Goal: Task Accomplishment & Management: Complete application form

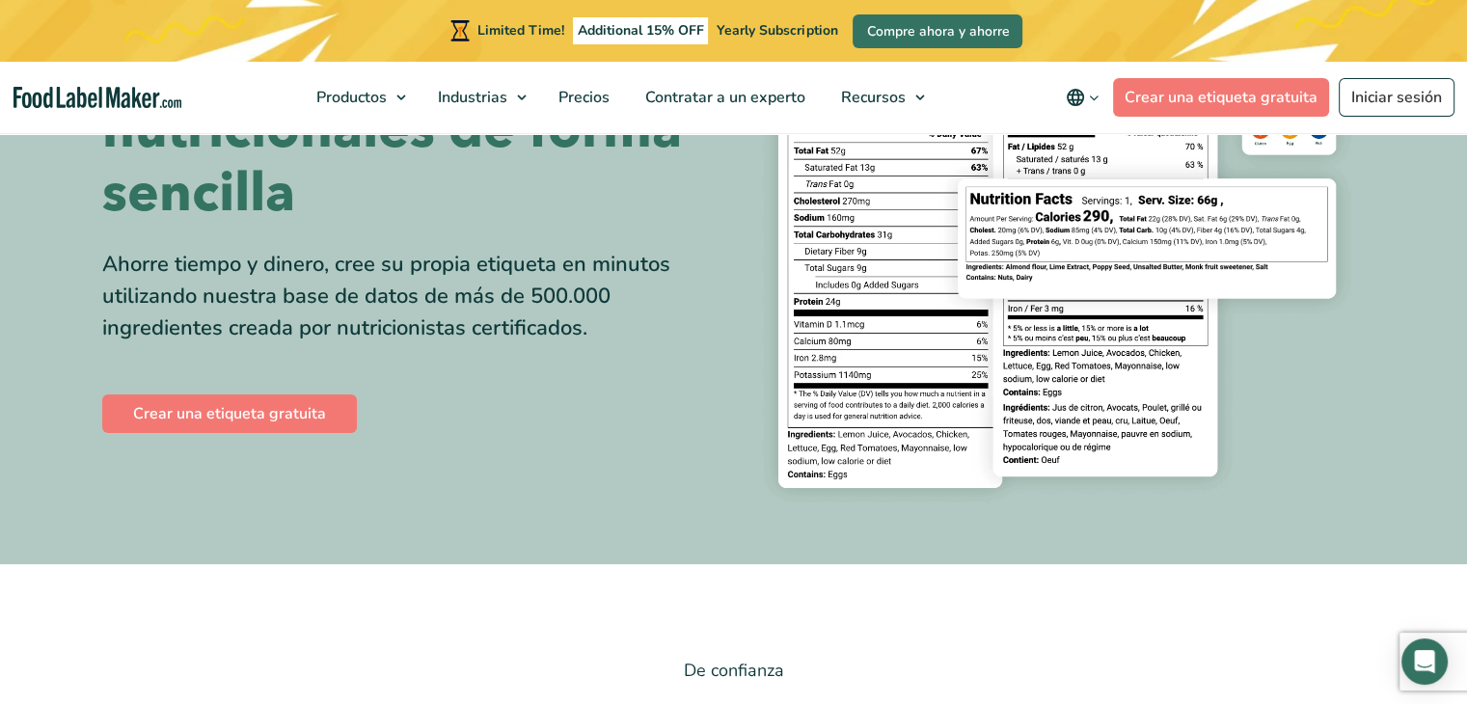
scroll to position [224, 0]
click at [239, 407] on link "Crear una etiqueta gratuita" at bounding box center [229, 413] width 255 height 39
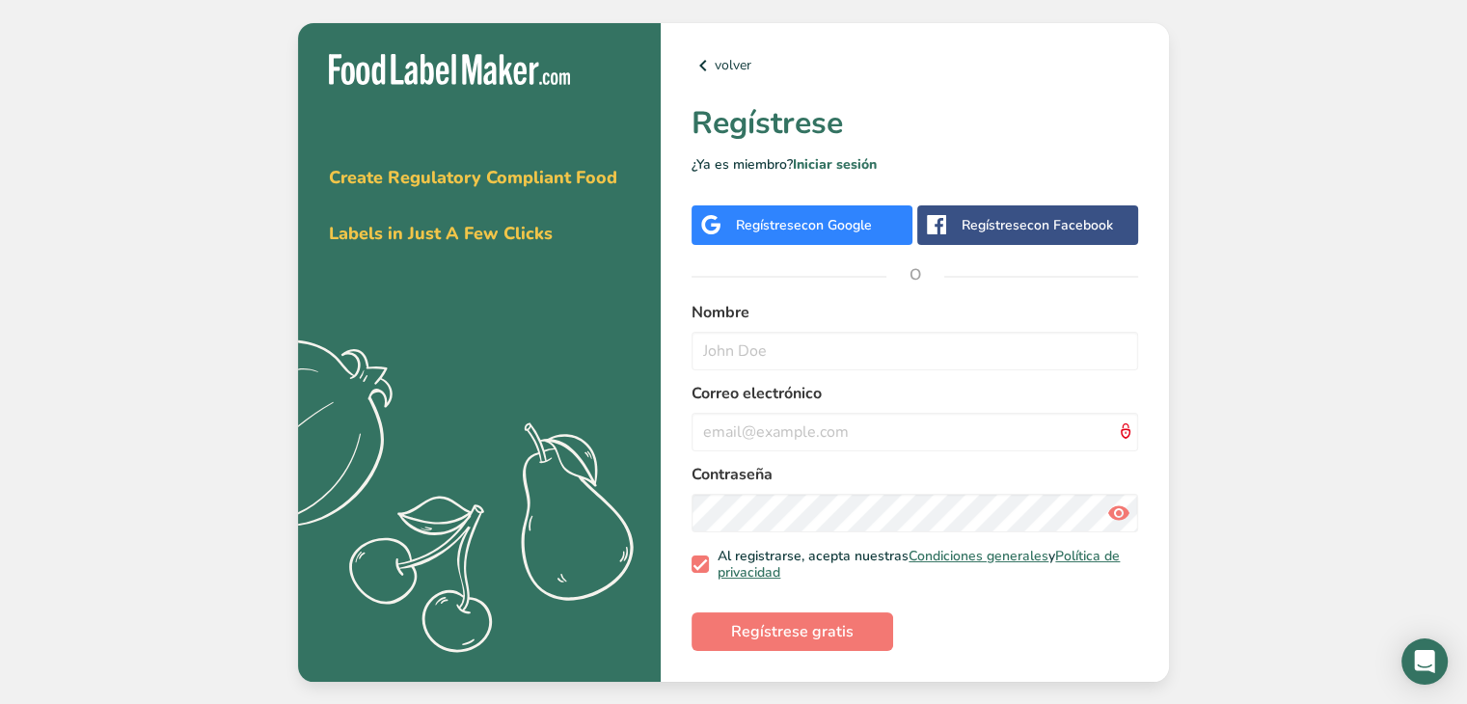
click at [834, 228] on span "con Google" at bounding box center [836, 225] width 70 height 18
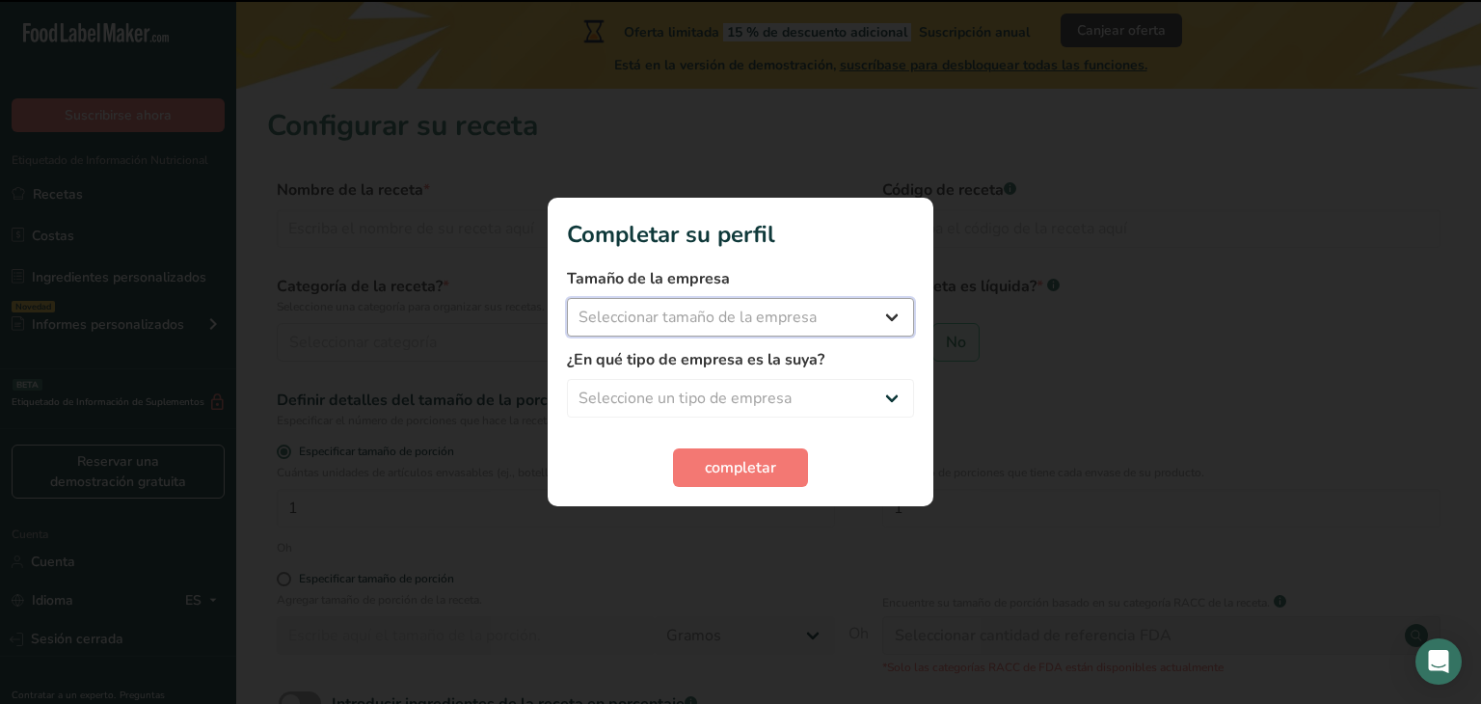
click at [788, 335] on select "Seleccionar tamaño de la empresa Menos de 10 empleados De 10 a 50 empleados De …" at bounding box center [740, 317] width 347 height 39
select select "2"
click at [567, 298] on select "Seleccionar tamaño de la empresa Menos de 10 empleados De 10 a 50 empleados De …" at bounding box center [740, 317] width 347 height 39
click at [679, 387] on select "Seleccione un tipo de empresa Fabricante de alimentos envasados Restaurante y c…" at bounding box center [740, 398] width 347 height 39
select select "1"
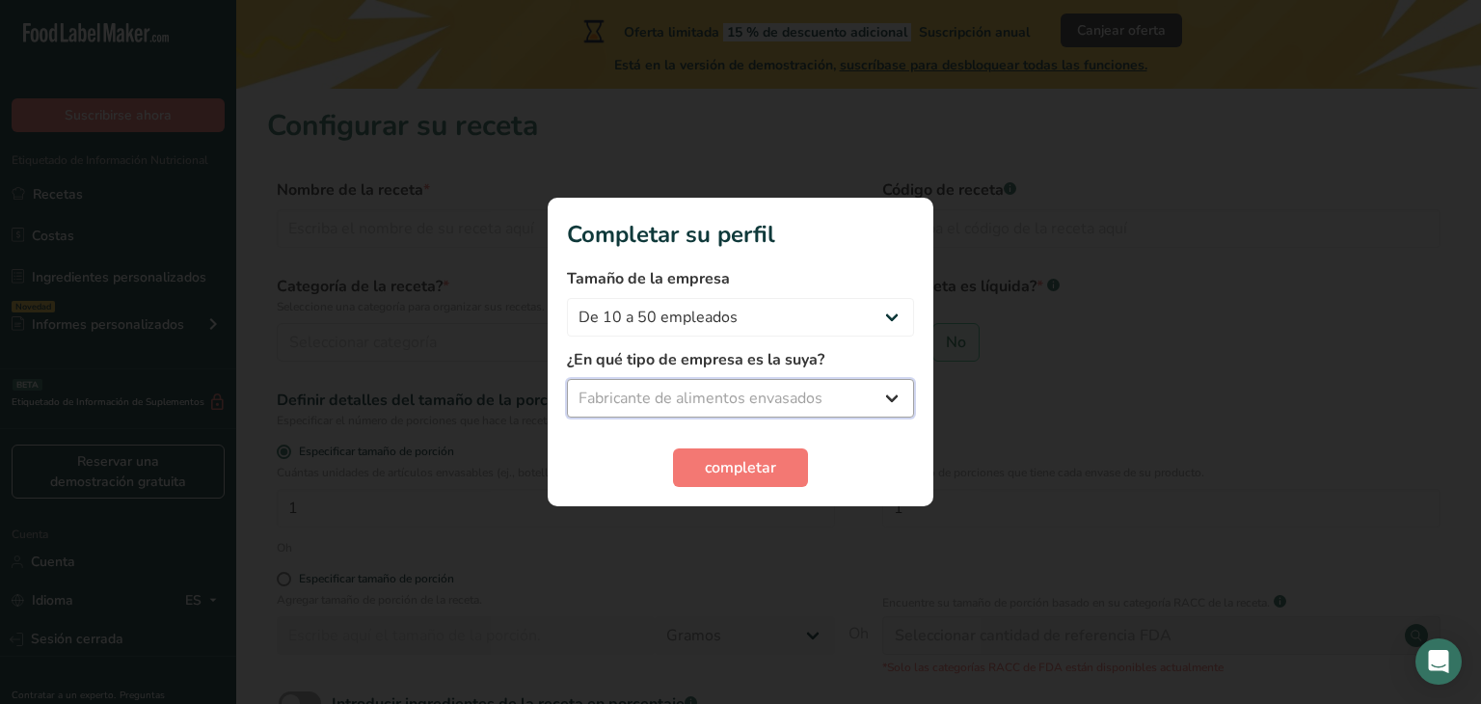
click at [567, 379] on select "Seleccione un tipo de empresa Fabricante de alimentos envasados Restaurante y c…" at bounding box center [740, 398] width 347 height 39
click at [763, 457] on font "completar" at bounding box center [740, 467] width 71 height 21
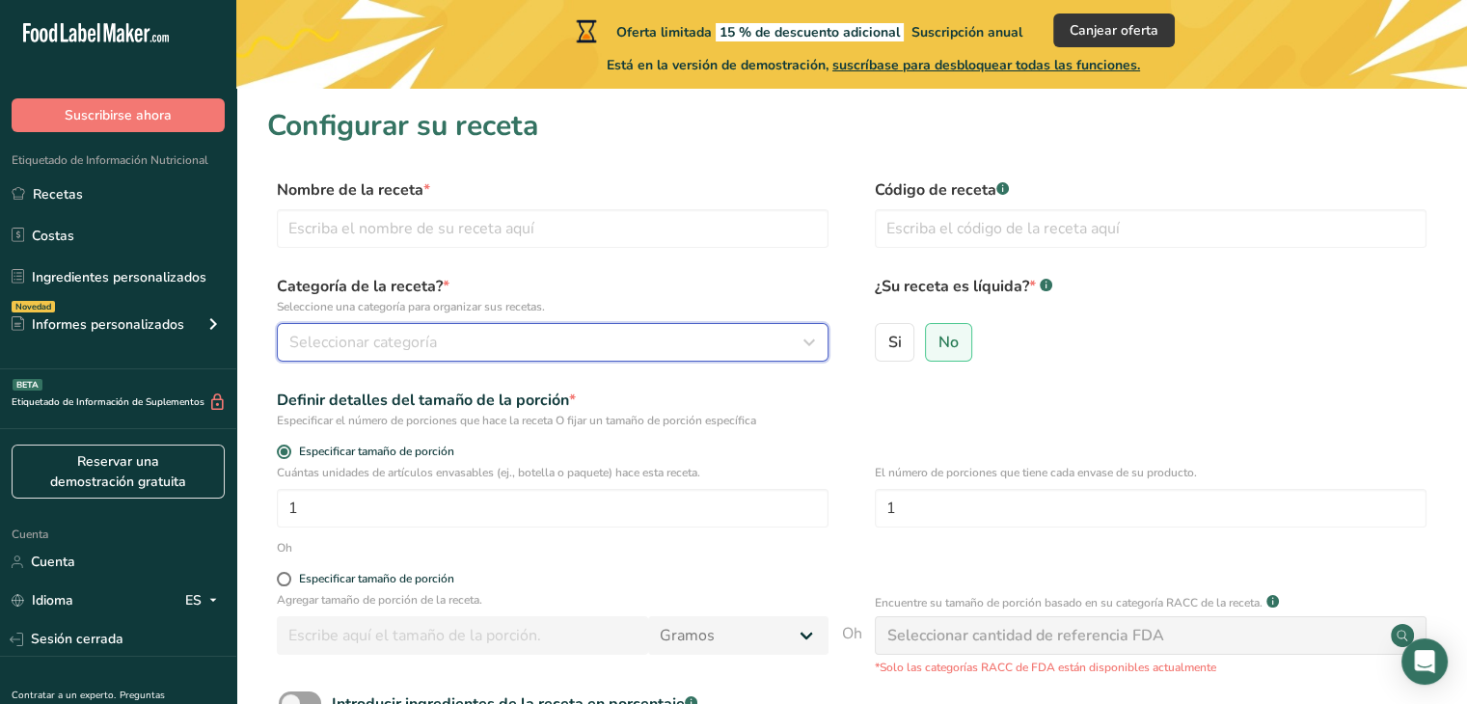
click at [455, 334] on div "Seleccionar categoría" at bounding box center [546, 342] width 515 height 23
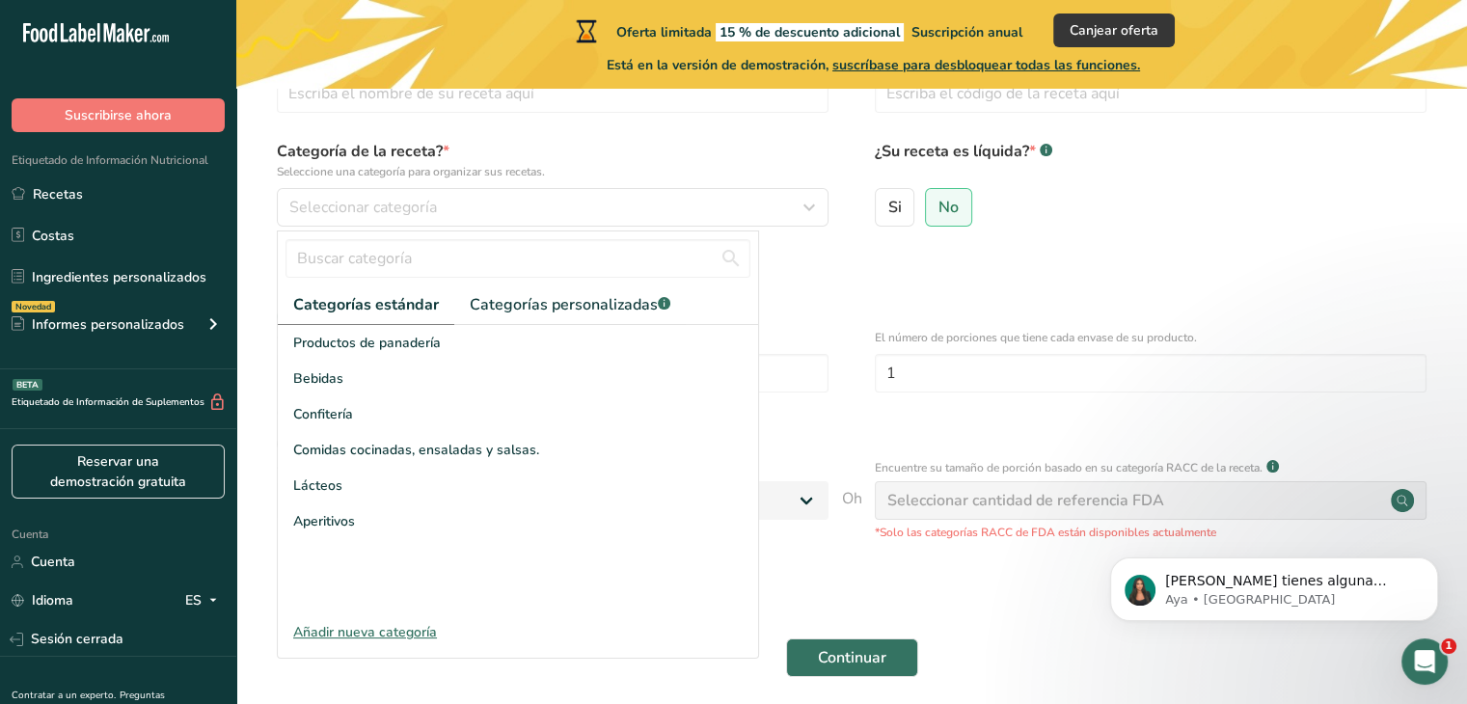
click at [383, 635] on font "Añadir nueva categoría" at bounding box center [365, 632] width 144 height 18
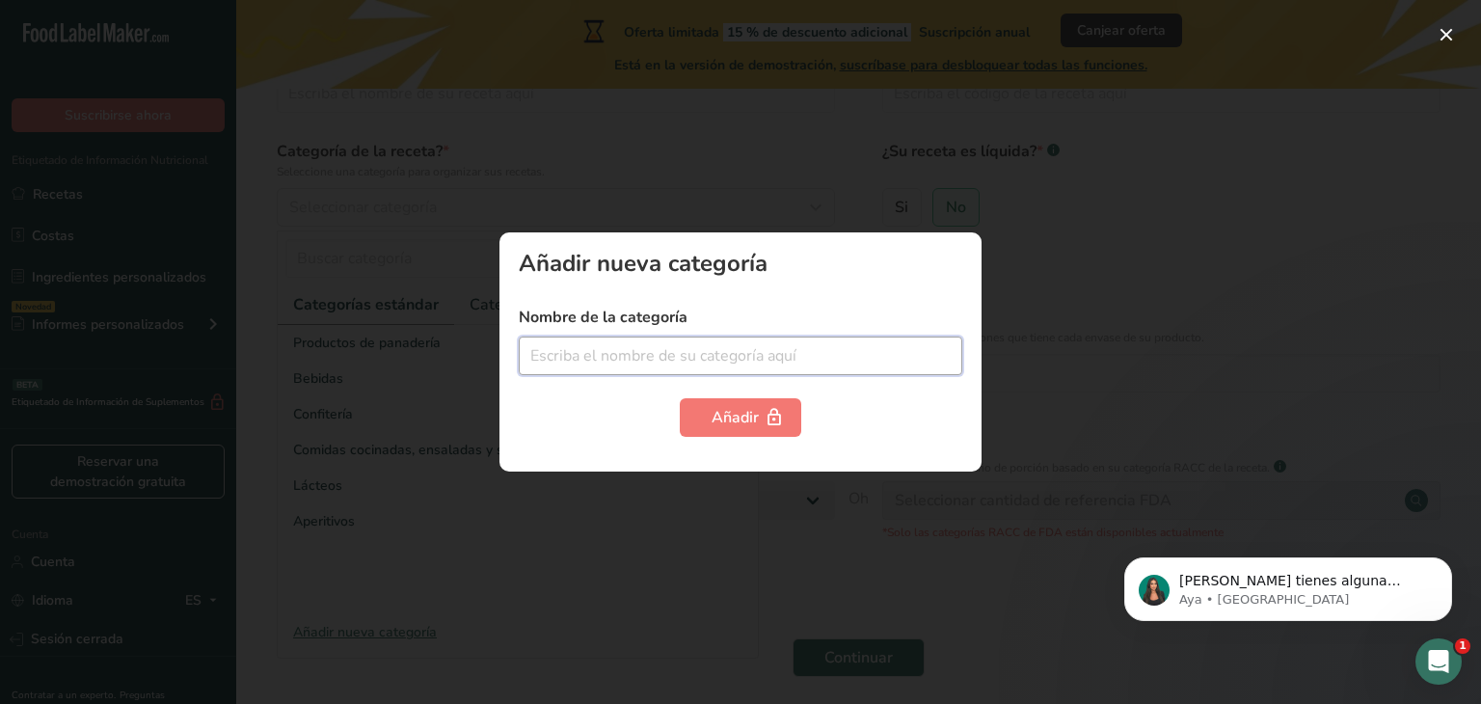
click at [644, 355] on input "text" at bounding box center [741, 356] width 444 height 39
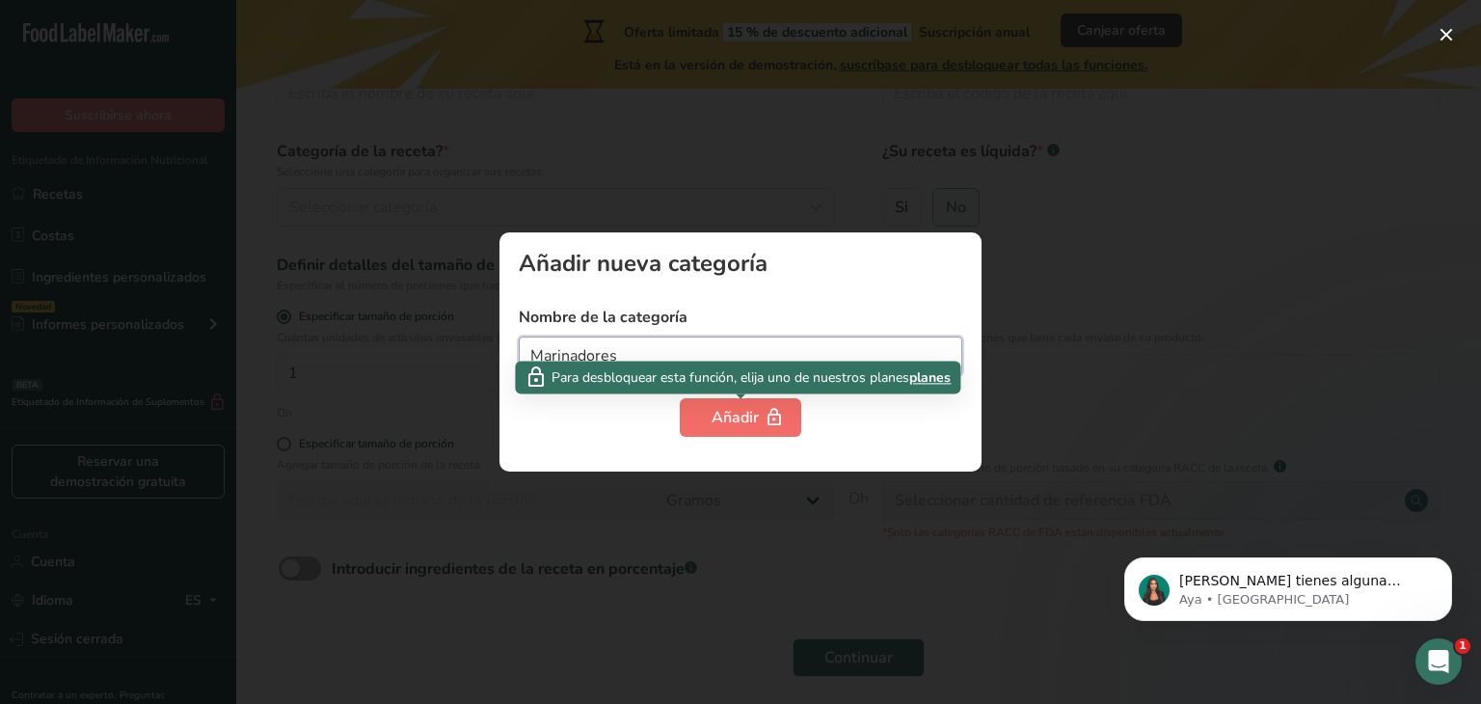
type input "Marinadores"
click at [717, 426] on font "Añadir" at bounding box center [735, 417] width 47 height 21
click at [616, 484] on div at bounding box center [740, 352] width 1481 height 704
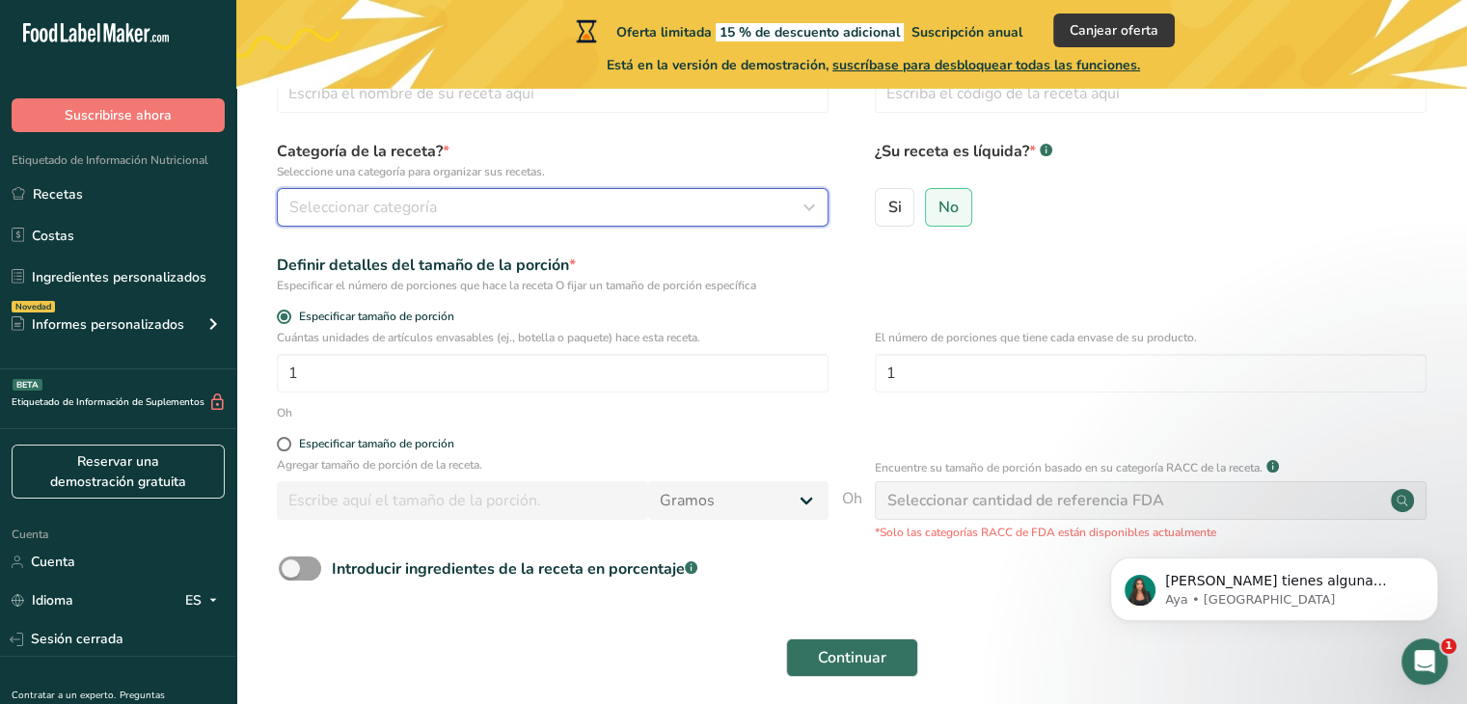
click at [426, 203] on font "Seleccionar categoría" at bounding box center [363, 207] width 148 height 21
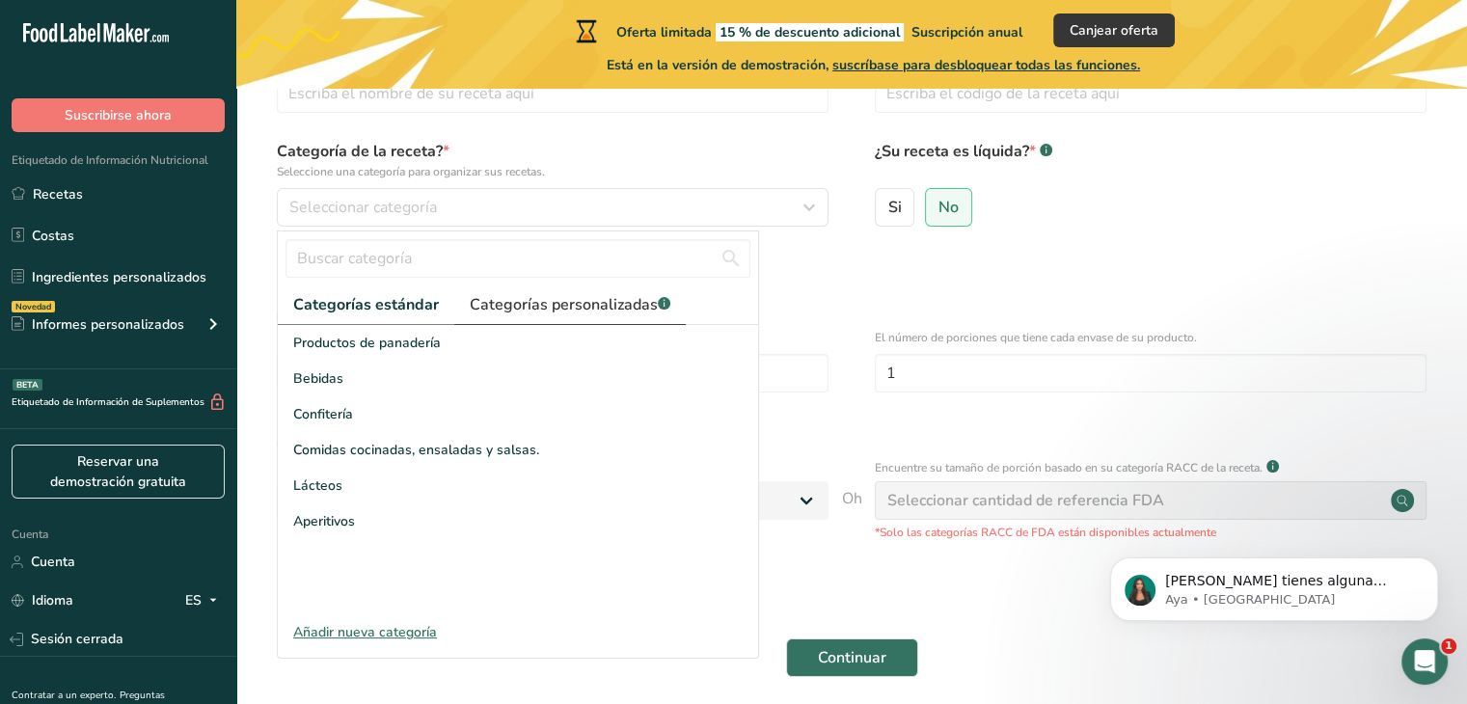
click at [511, 311] on font "Categorías personalizadas" at bounding box center [564, 304] width 188 height 21
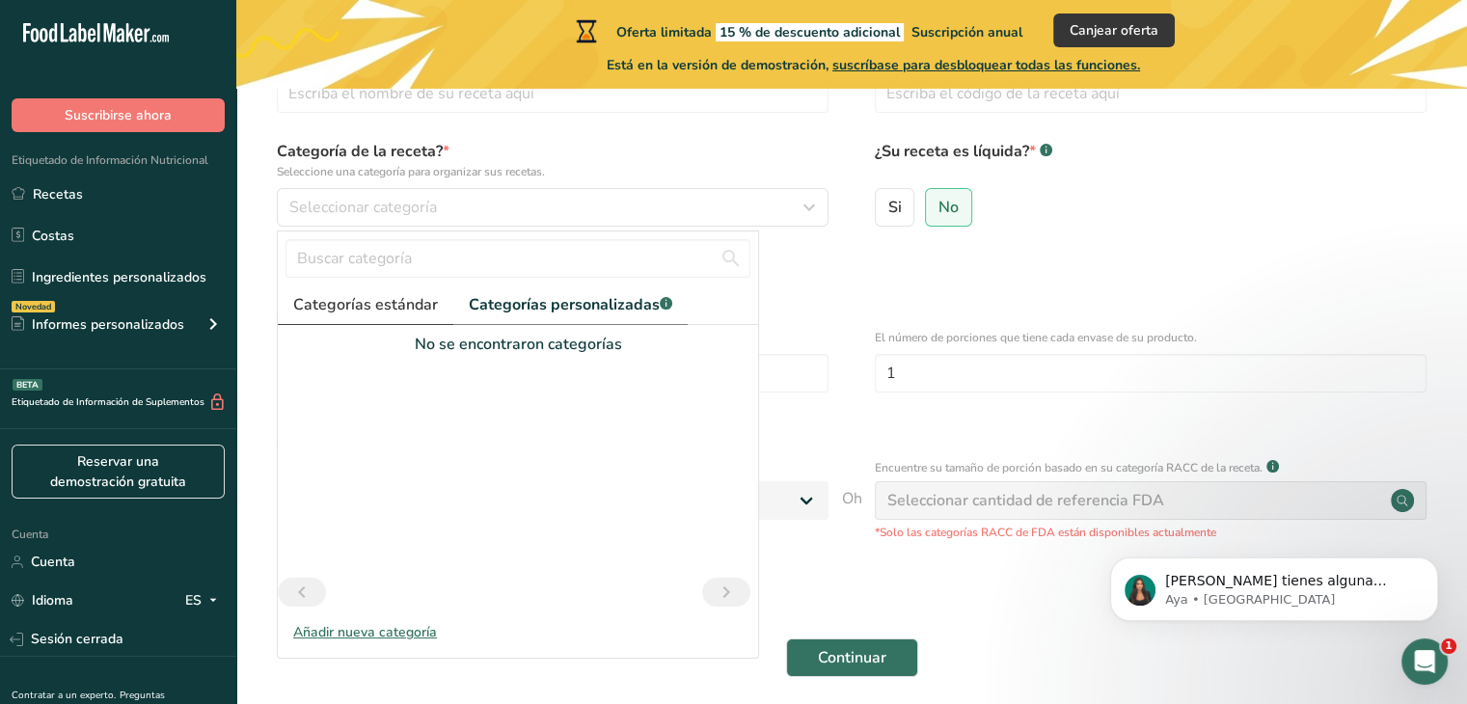
click at [407, 307] on font "Categorías estándar" at bounding box center [365, 304] width 145 height 21
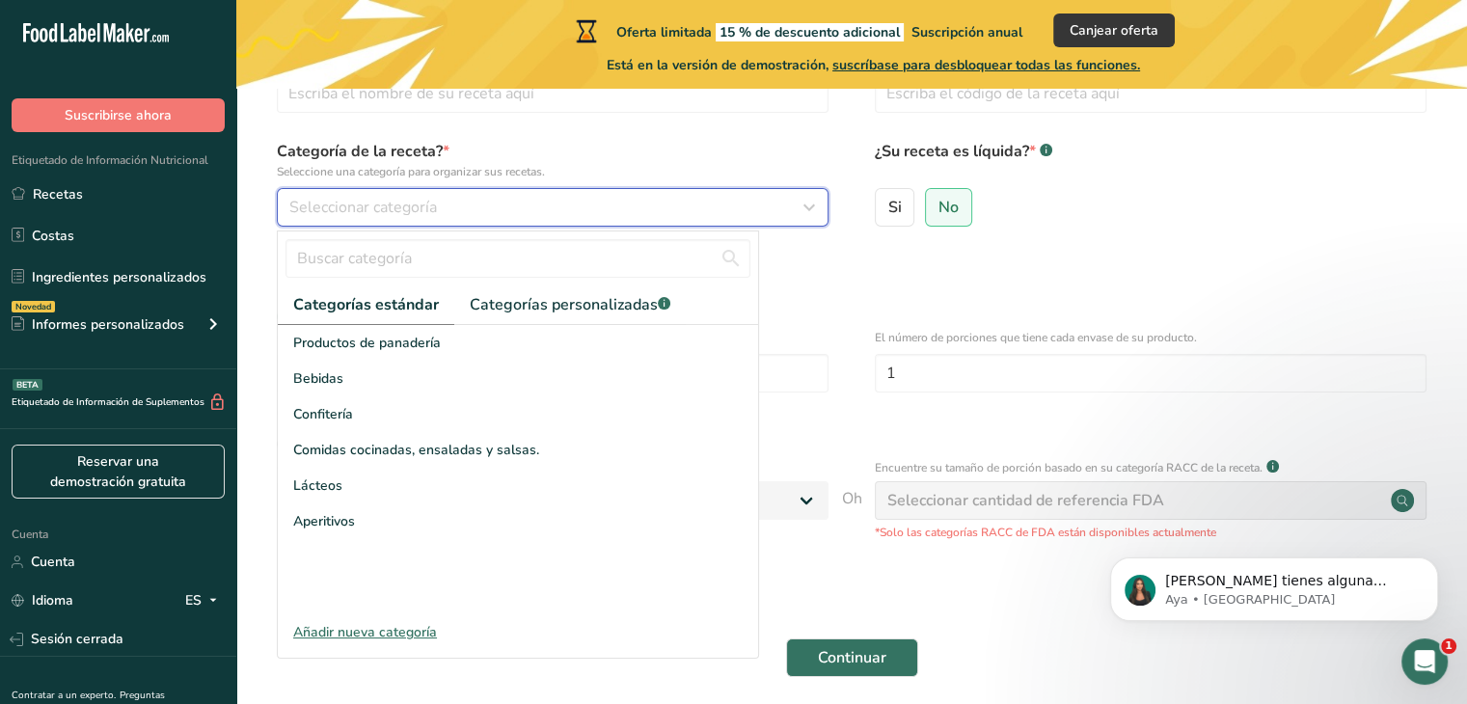
click at [417, 205] on font "Seleccionar categoría" at bounding box center [363, 207] width 148 height 21
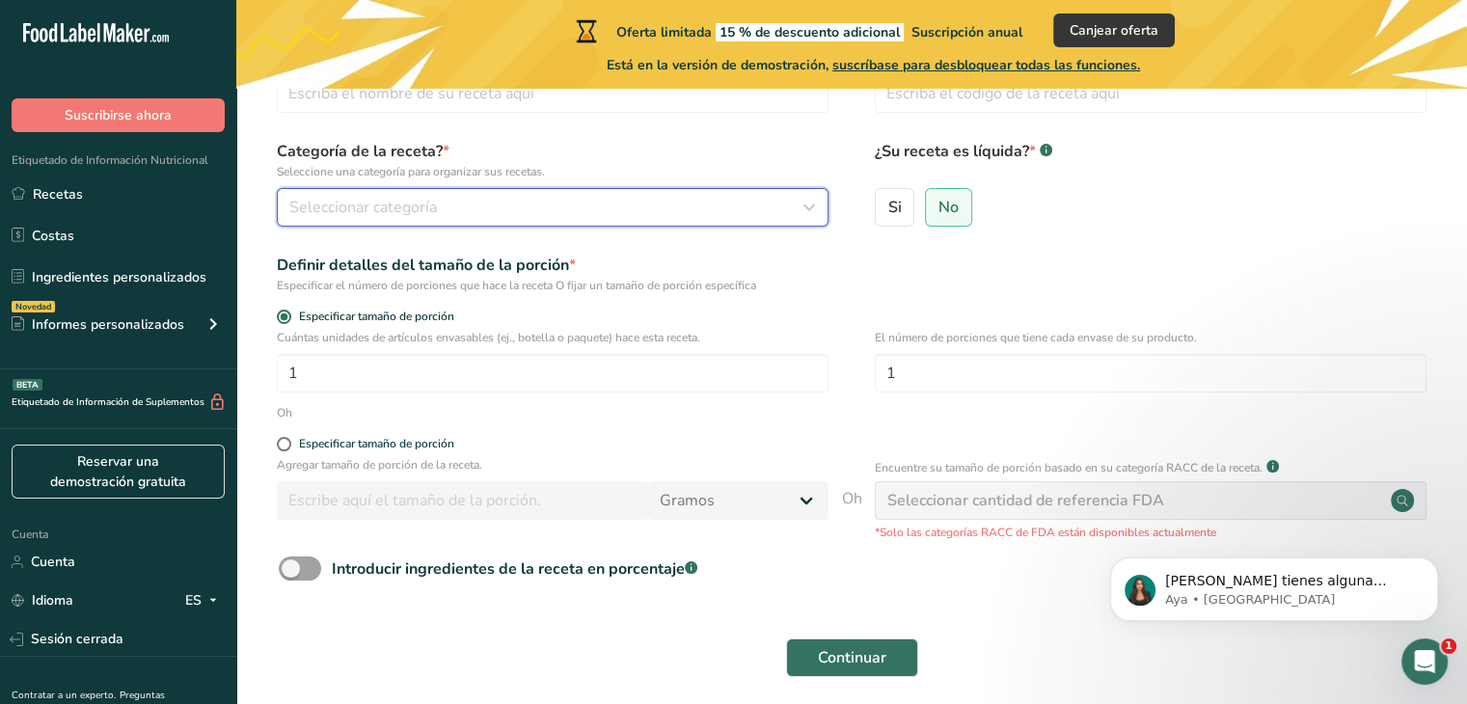
click at [417, 205] on font "Seleccionar categoría" at bounding box center [363, 207] width 148 height 21
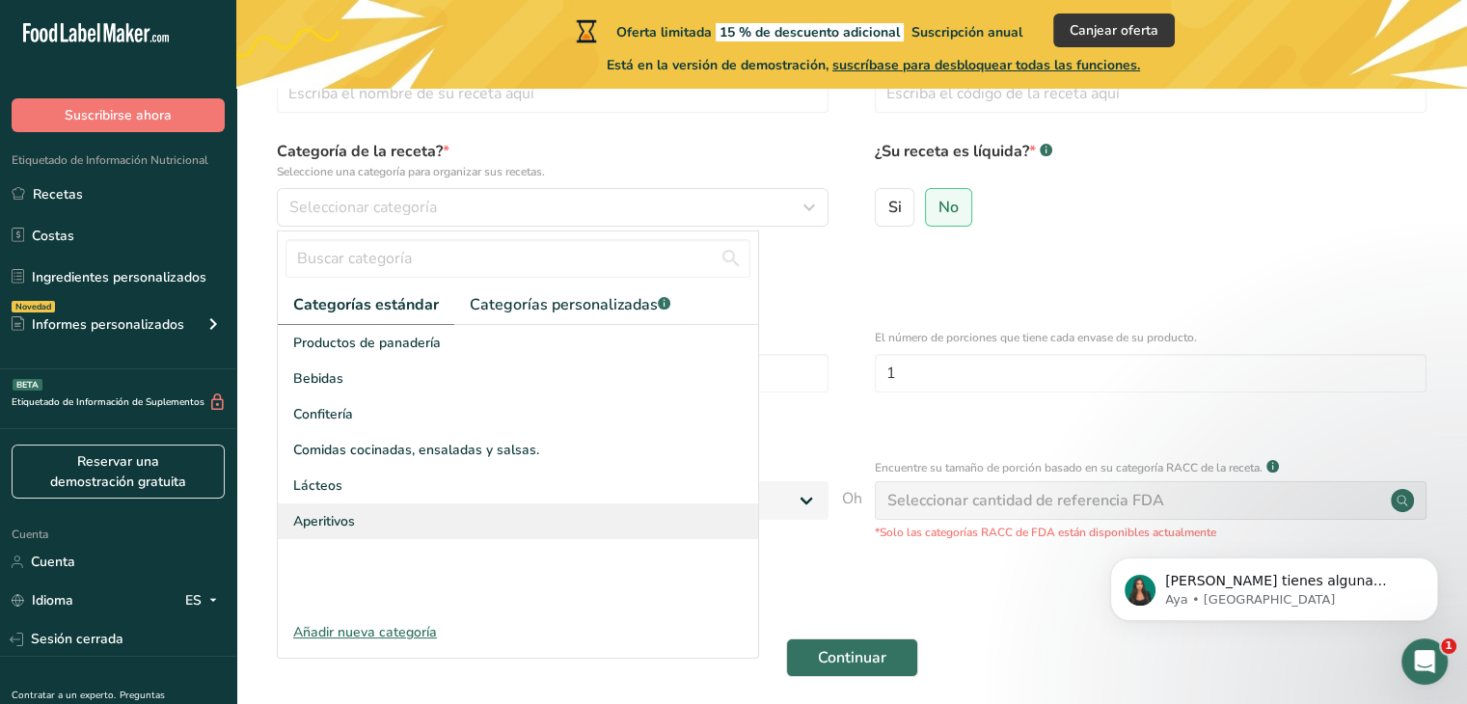
click at [405, 528] on div "Aperitivos" at bounding box center [518, 521] width 480 height 36
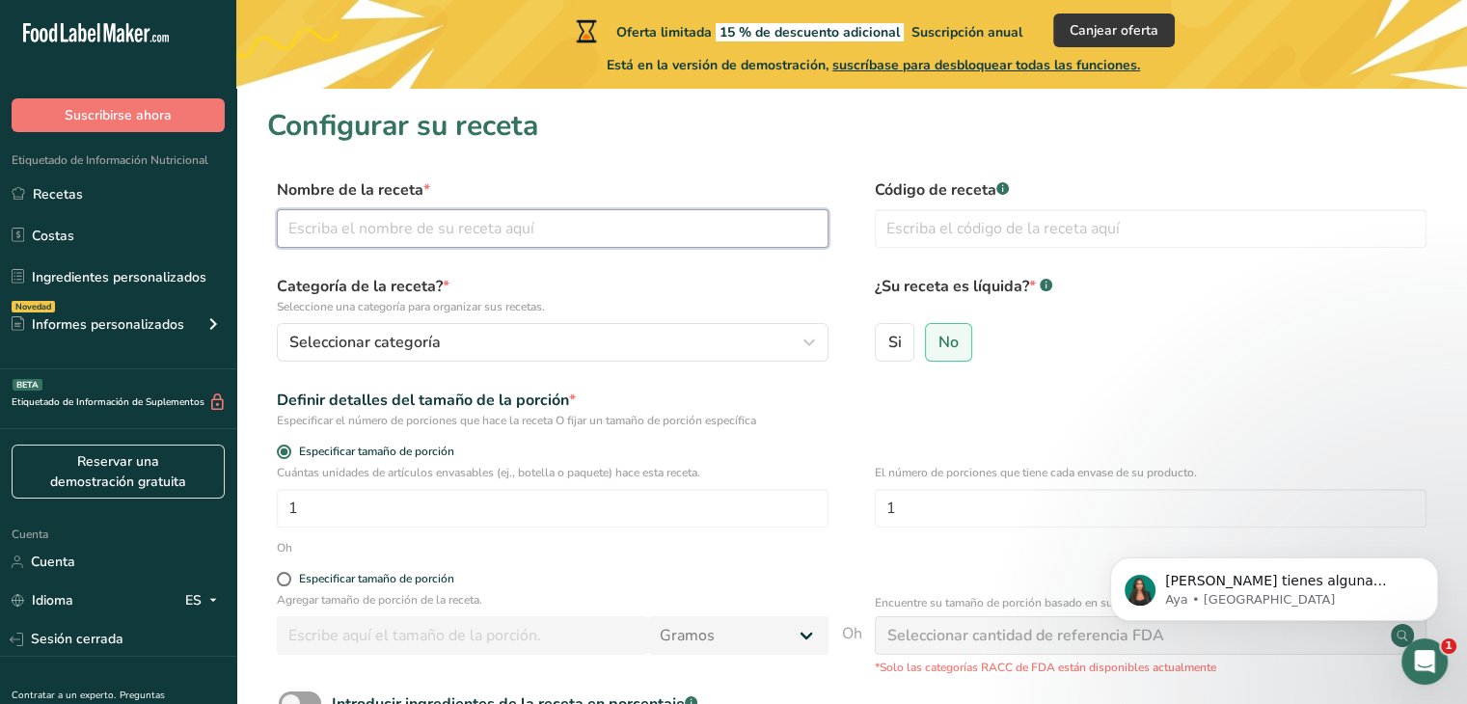
click at [447, 238] on input "text" at bounding box center [553, 228] width 552 height 39
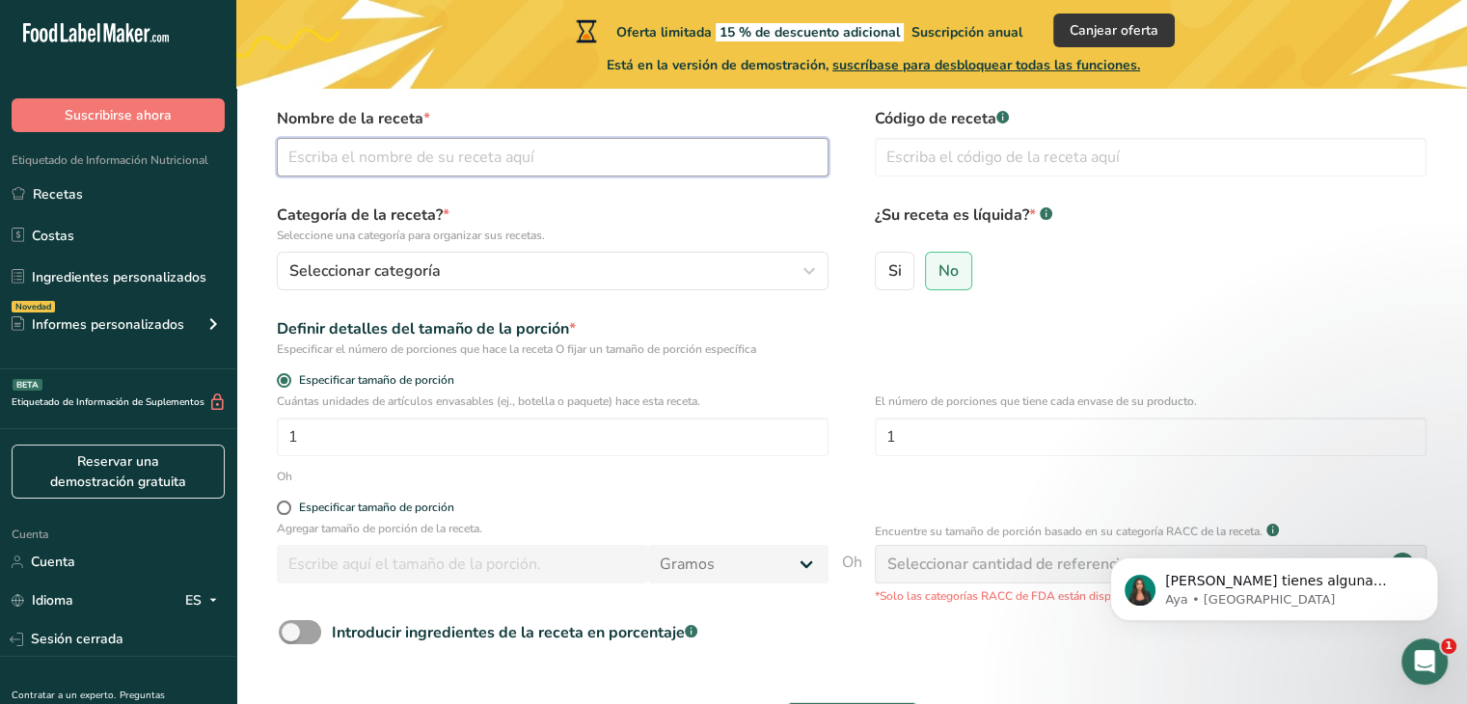
scroll to position [212, 0]
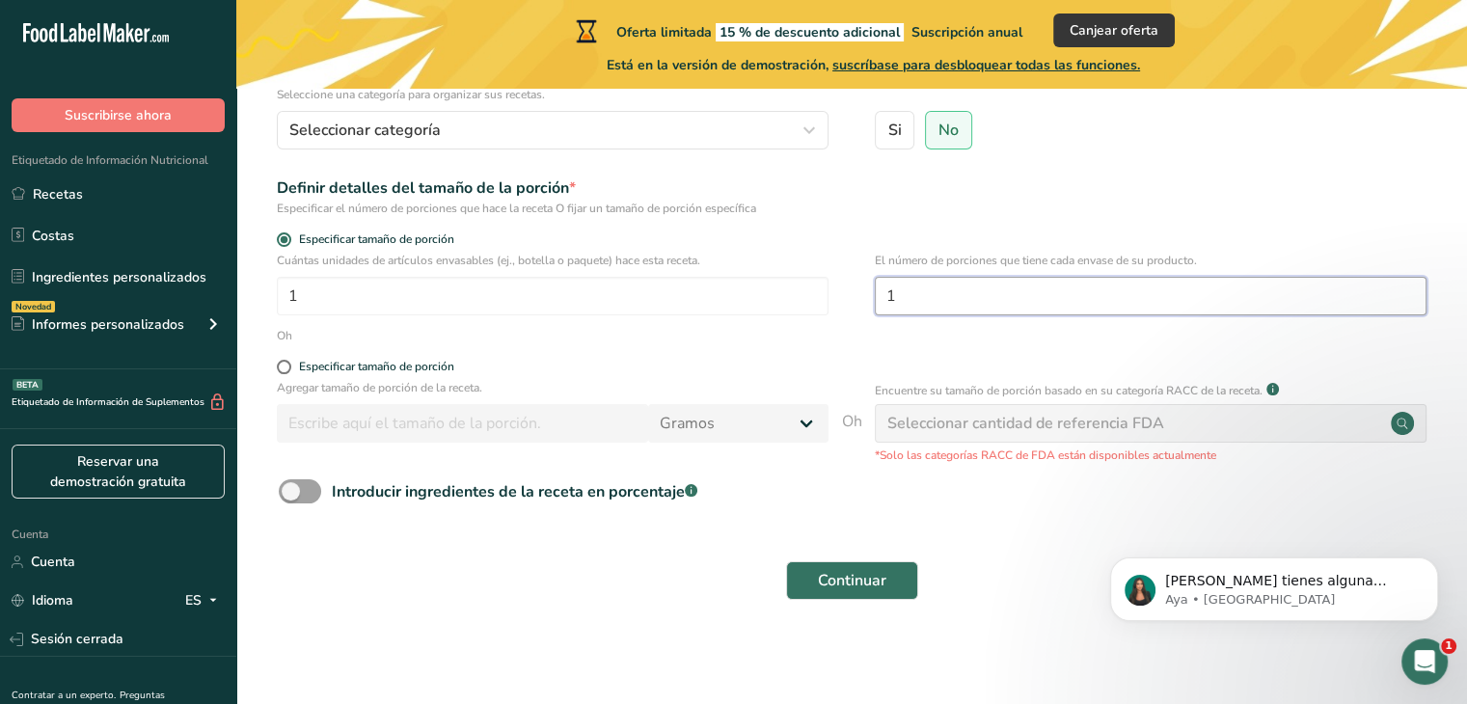
click at [1066, 291] on input "1" at bounding box center [1151, 296] width 552 height 39
click at [284, 368] on span at bounding box center [284, 367] width 14 height 14
click at [284, 368] on input "Especificar tamaño de porción" at bounding box center [283, 367] width 13 height 13
radio input "true"
radio input "false"
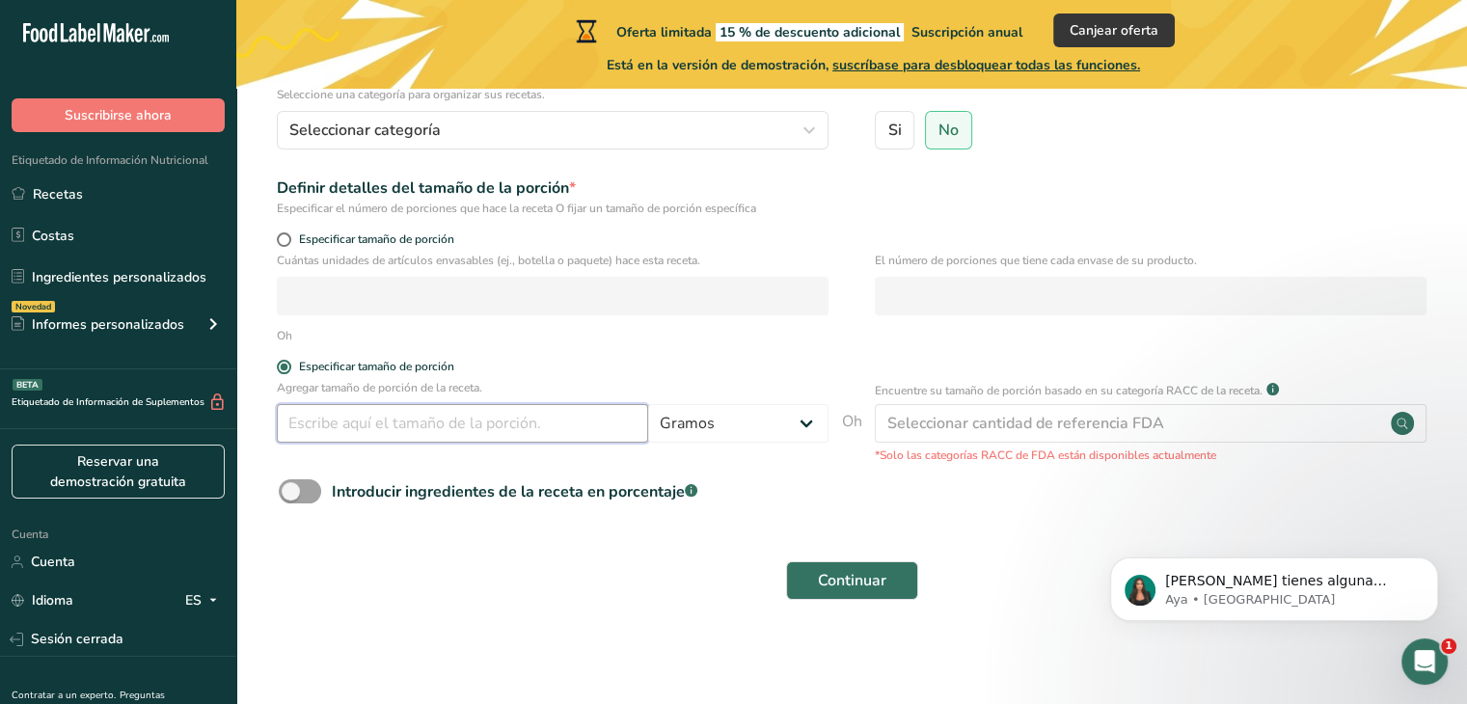
click at [483, 430] on input "number" at bounding box center [462, 423] width 371 height 39
type input "100"
click at [508, 577] on div "Continuar" at bounding box center [851, 581] width 1169 height 62
click at [882, 570] on font "Continuar" at bounding box center [852, 580] width 68 height 21
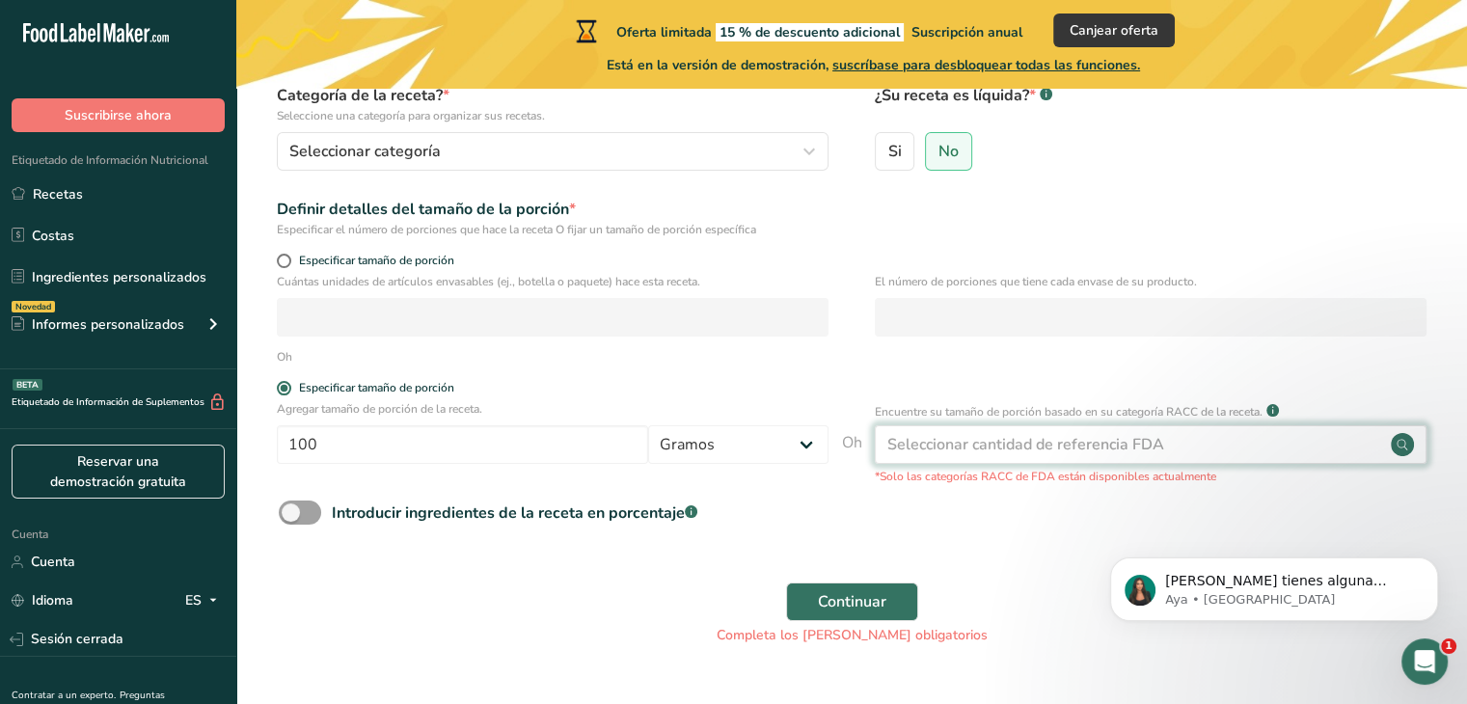
click at [1072, 434] on font "Seleccionar cantidad de referencia FDA" at bounding box center [1025, 444] width 277 height 21
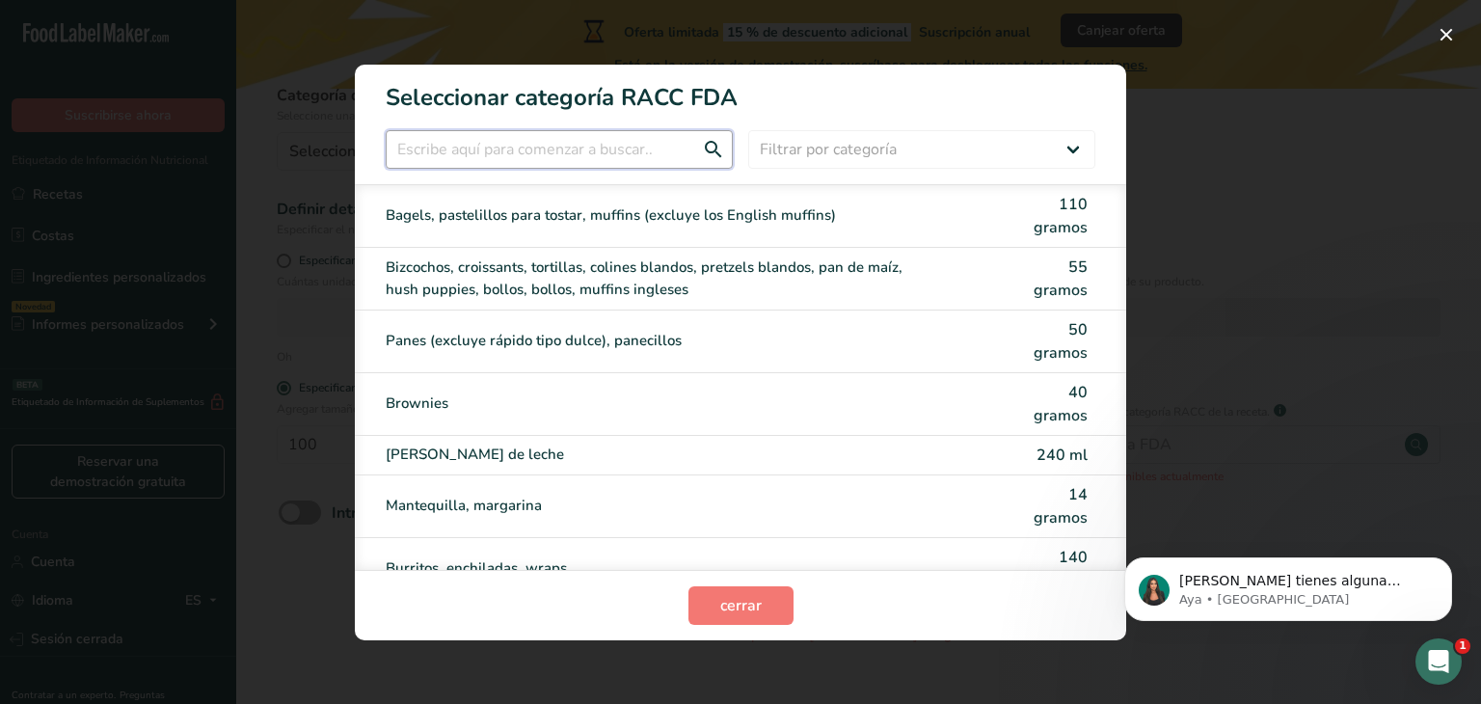
click at [637, 167] on input "Modalidad de selección de categoría RACC" at bounding box center [559, 149] width 347 height 39
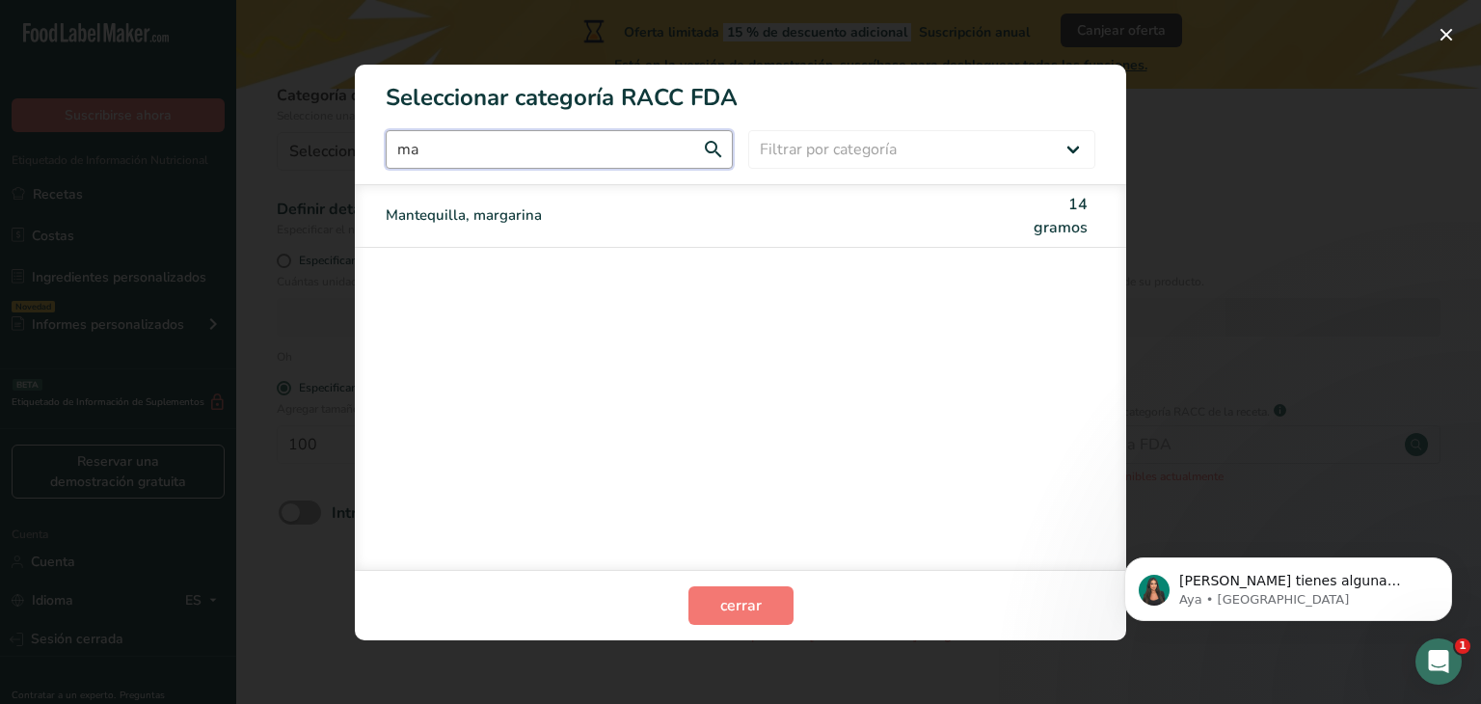
type input "m"
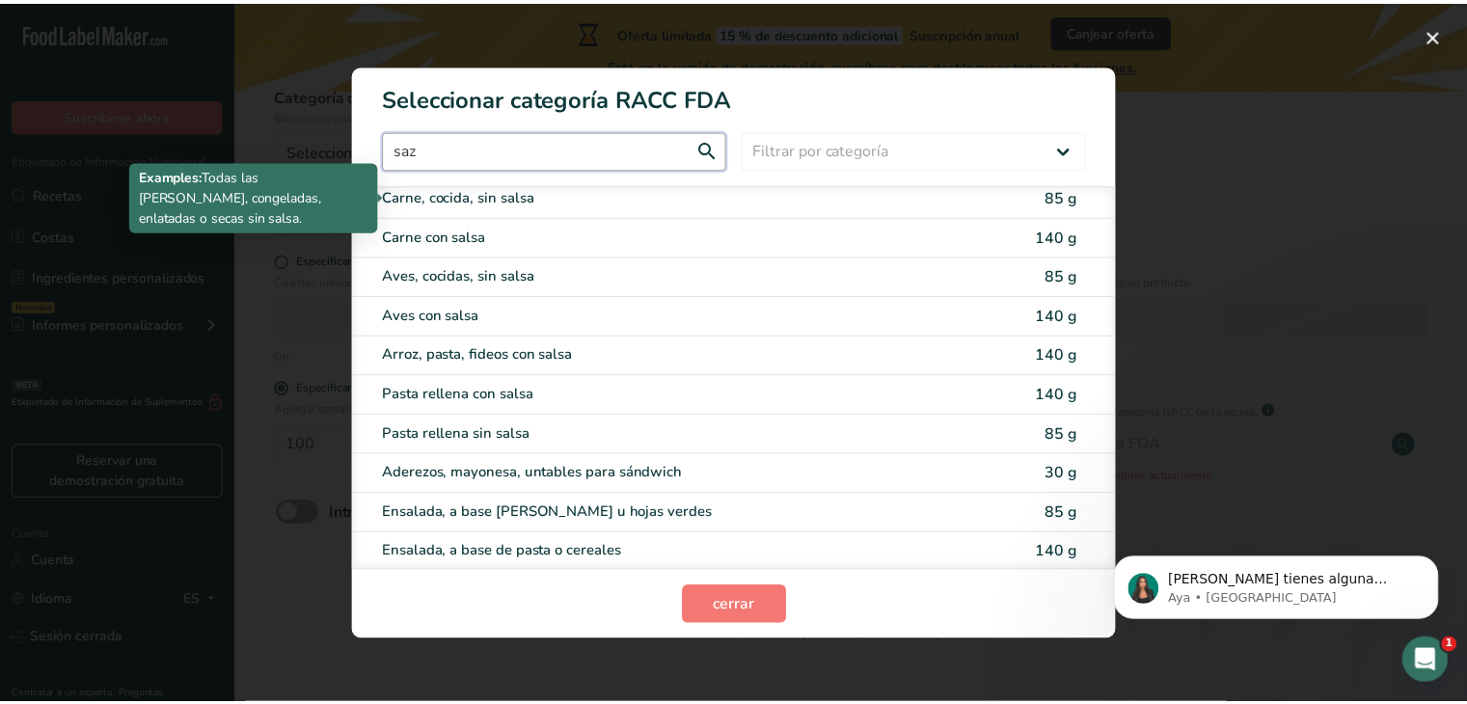
scroll to position [0, 0]
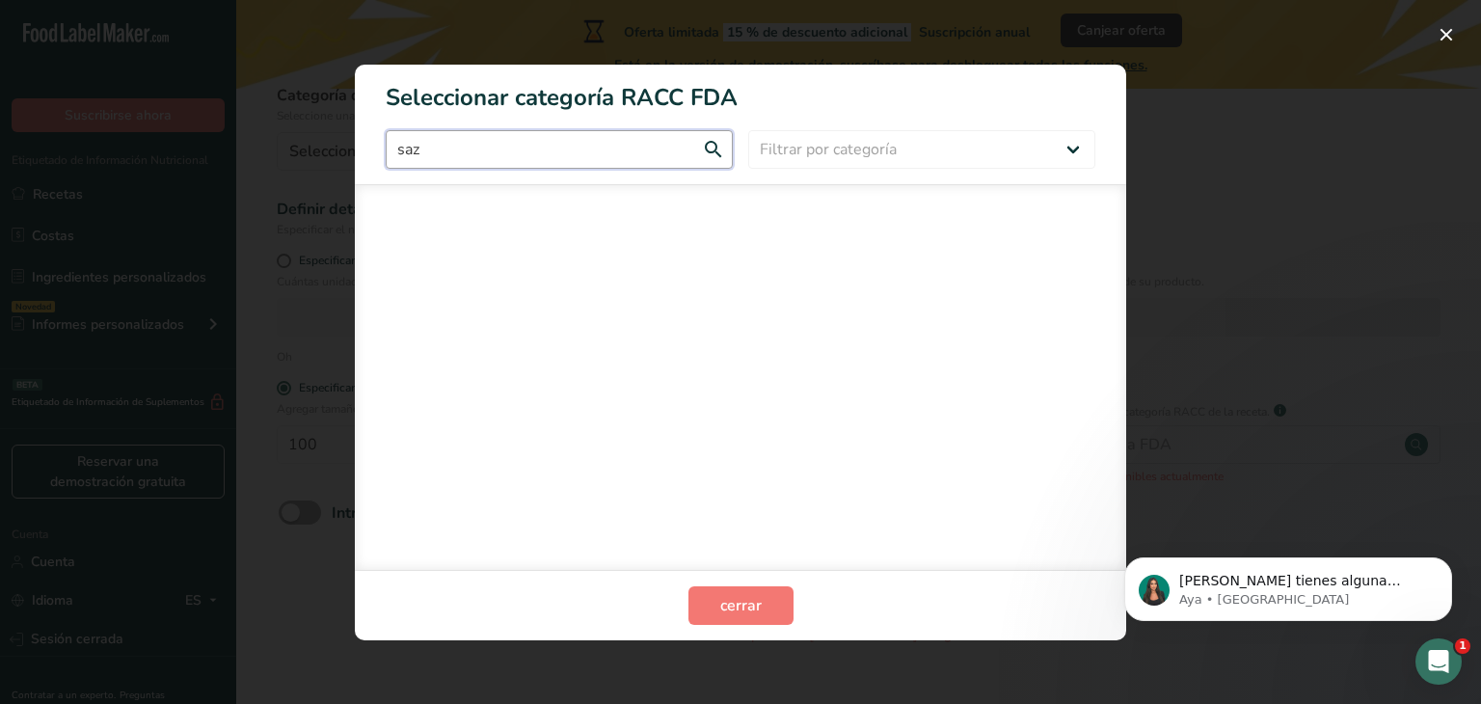
type input "saz"
drag, startPoint x: 1139, startPoint y: 338, endPoint x: 743, endPoint y: 626, distance: 490.1
click at [743, 626] on section "cerrar" at bounding box center [740, 605] width 771 height 70
click at [728, 616] on button "cerrar" at bounding box center [741, 605] width 105 height 39
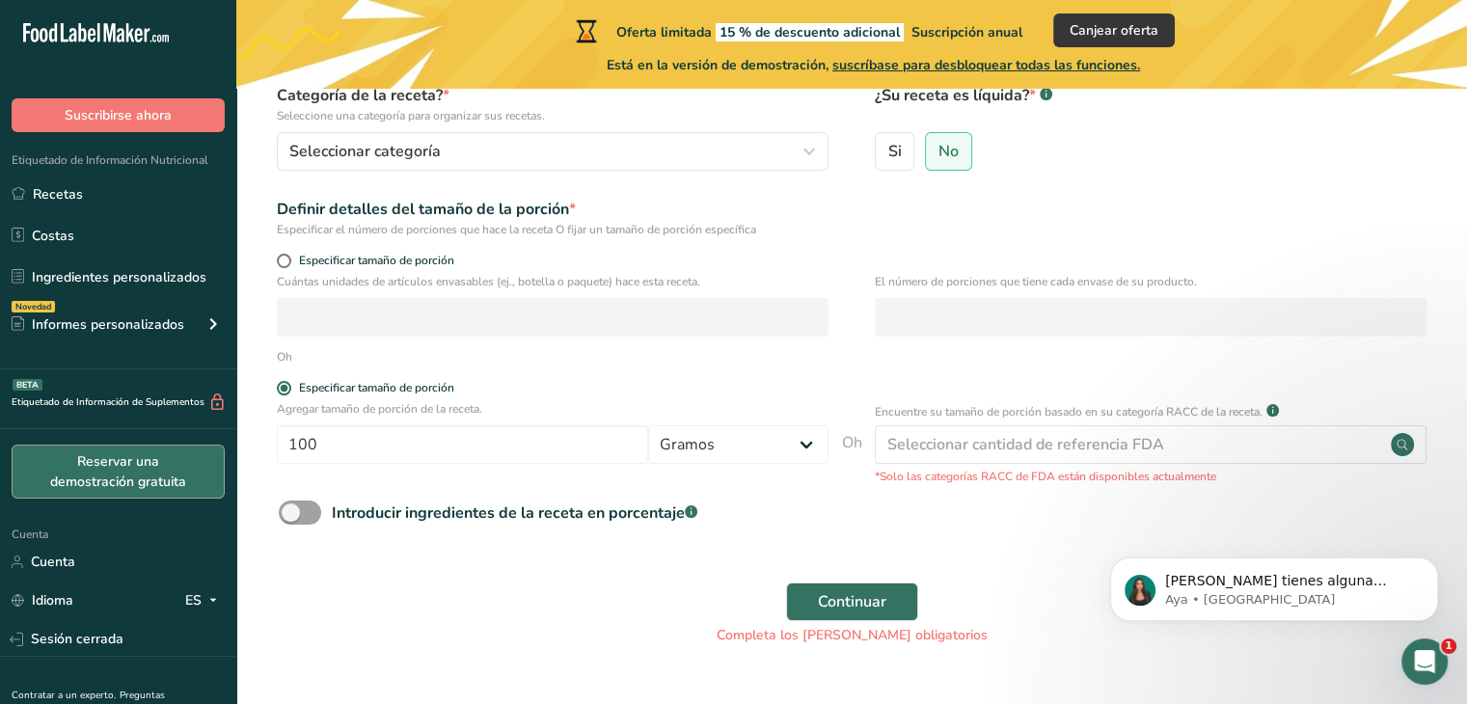
scroll to position [91, 0]
